Goal: Task Accomplishment & Management: Manage account settings

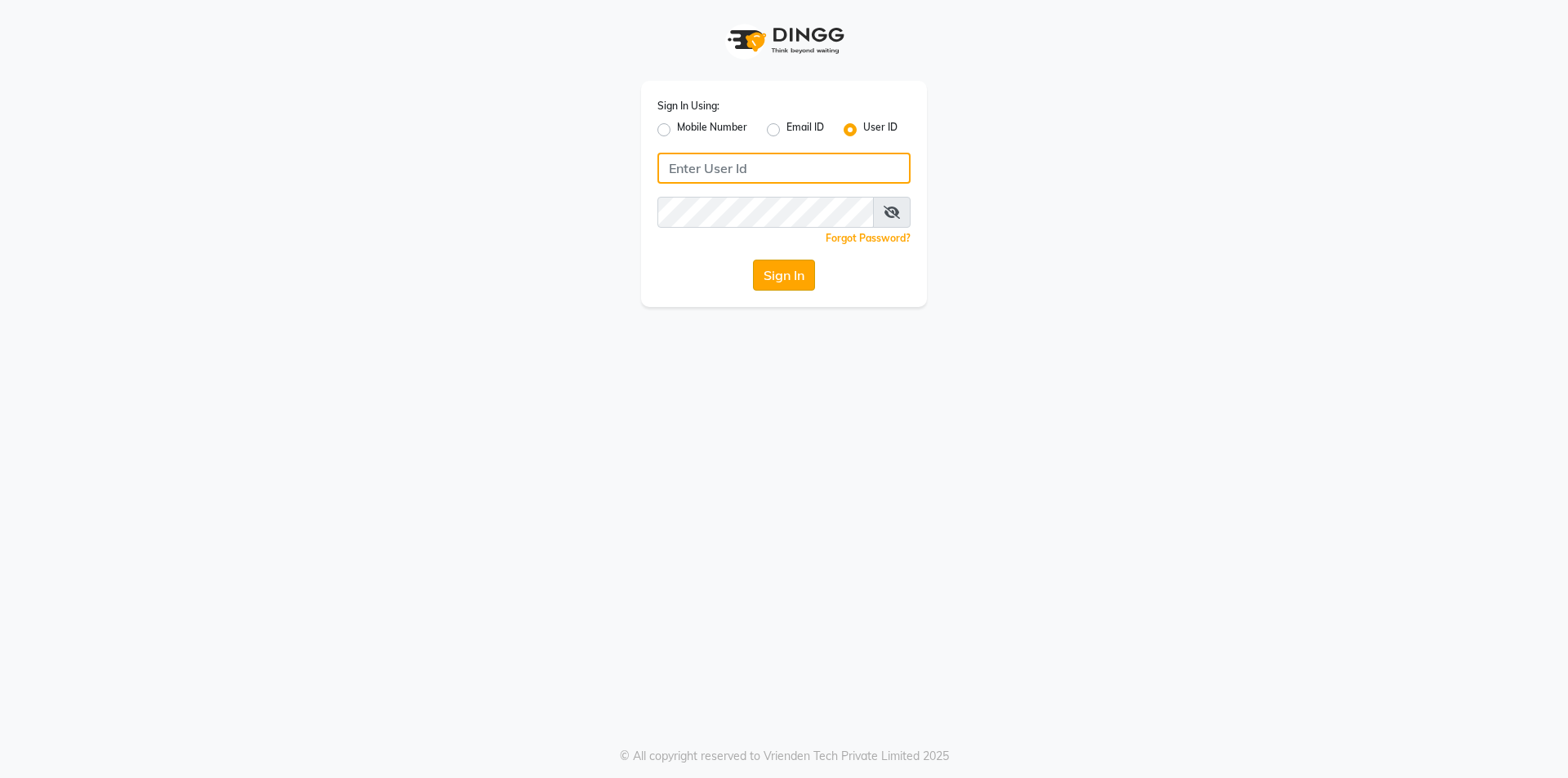
type input "trendsfamily"
click at [766, 269] on button "Sign In" at bounding box center [784, 275] width 62 height 31
